Goal: Find specific page/section: Find specific page/section

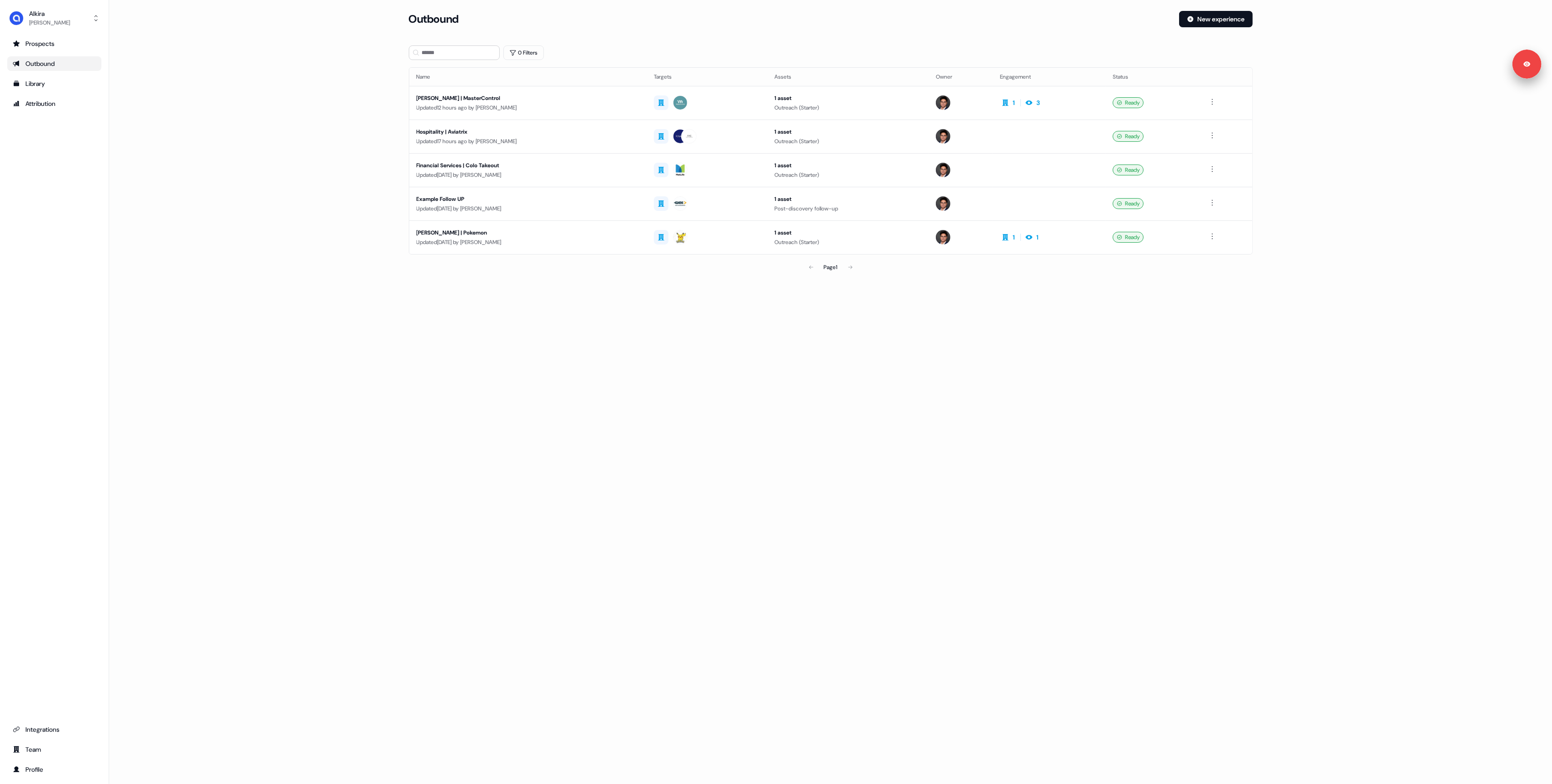
click at [736, 431] on div "Loading... Outbound New experience 0 Filters Name Targets Assets Owner Engageme…" at bounding box center [830, 392] width 1443 height 784
click at [299, 48] on main "Loading... Outbound New experience 0 Filters Name Targets Assets Owner Engageme…" at bounding box center [830, 156] width 1443 height 291
click at [684, 388] on div "Loading... Outbound New experience 0 Filters Name Targets Assets Owner Engageme…" at bounding box center [830, 392] width 1443 height 784
click at [271, 105] on main "Loading... Outbound New experience 0 Filters Name Targets Assets Owner Engageme…" at bounding box center [830, 156] width 1443 height 291
click at [270, 156] on main "Loading... Outbound New experience 0 Filters Name Targets Assets Owner Engageme…" at bounding box center [830, 156] width 1443 height 291
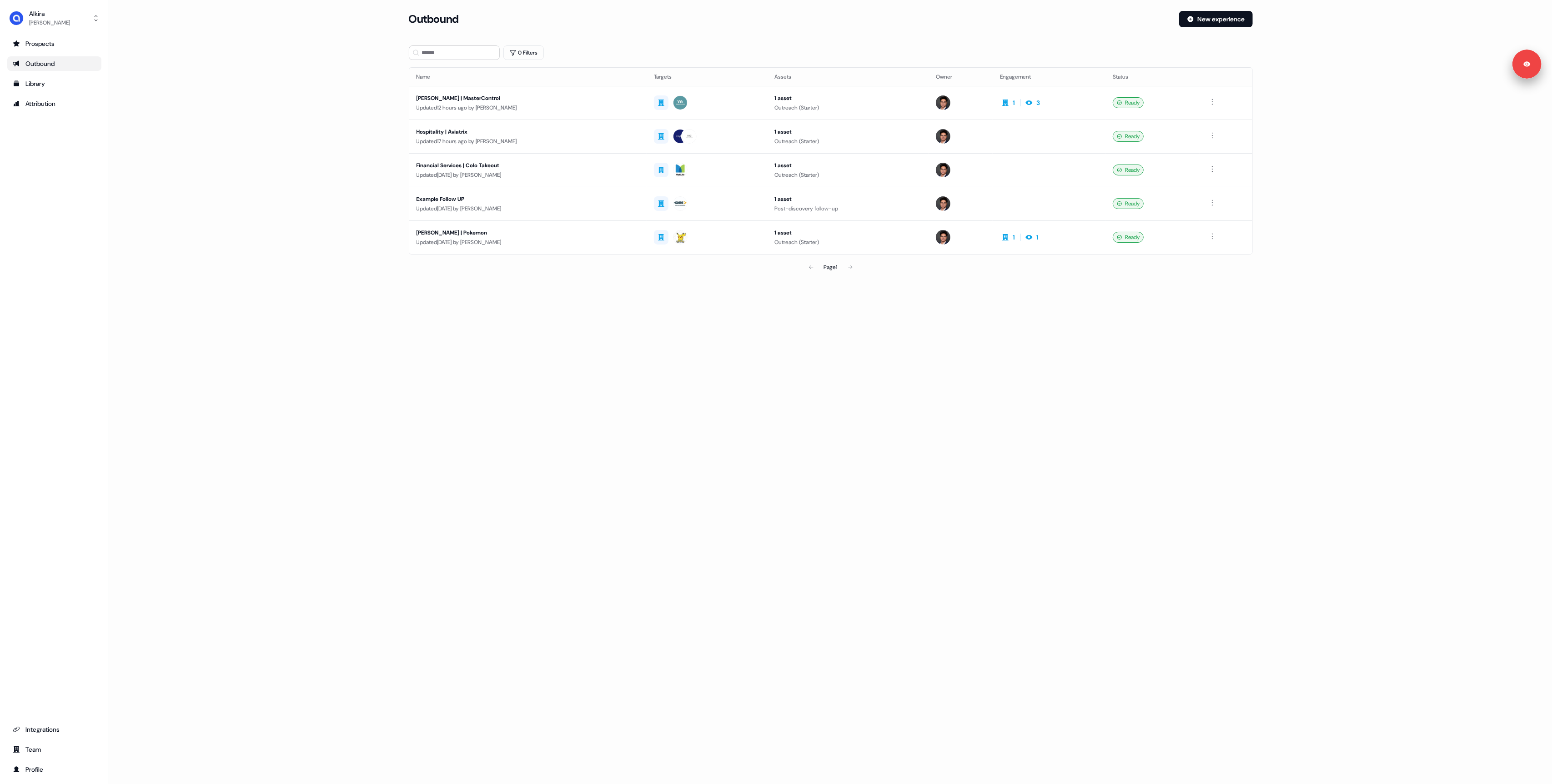
click at [763, 330] on div "Loading... Outbound New experience 0 Filters Name Targets Assets Owner Engageme…" at bounding box center [830, 392] width 1443 height 784
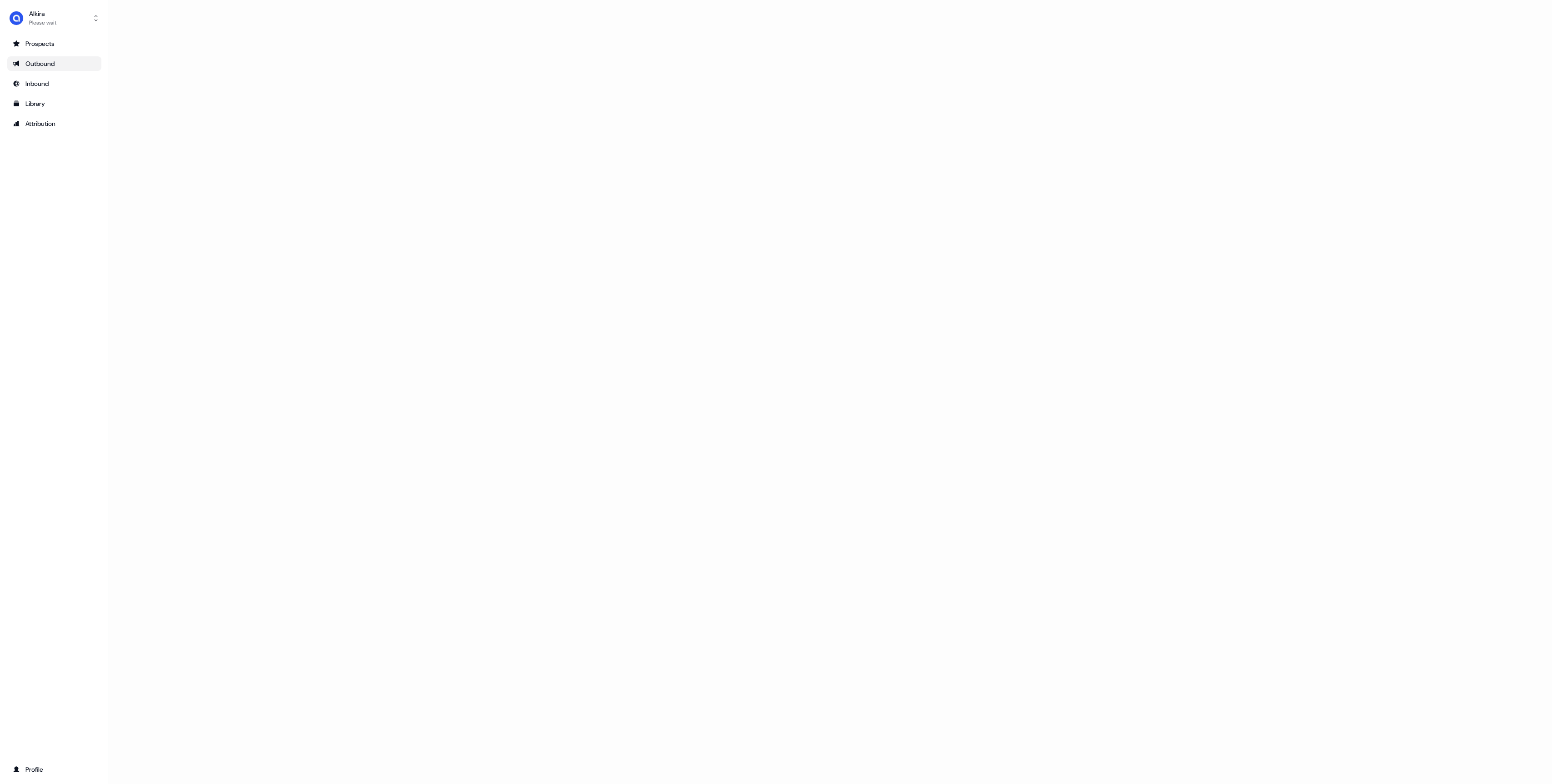
click at [232, 245] on div "Loading..." at bounding box center [830, 392] width 1443 height 784
